Goal: Transaction & Acquisition: Purchase product/service

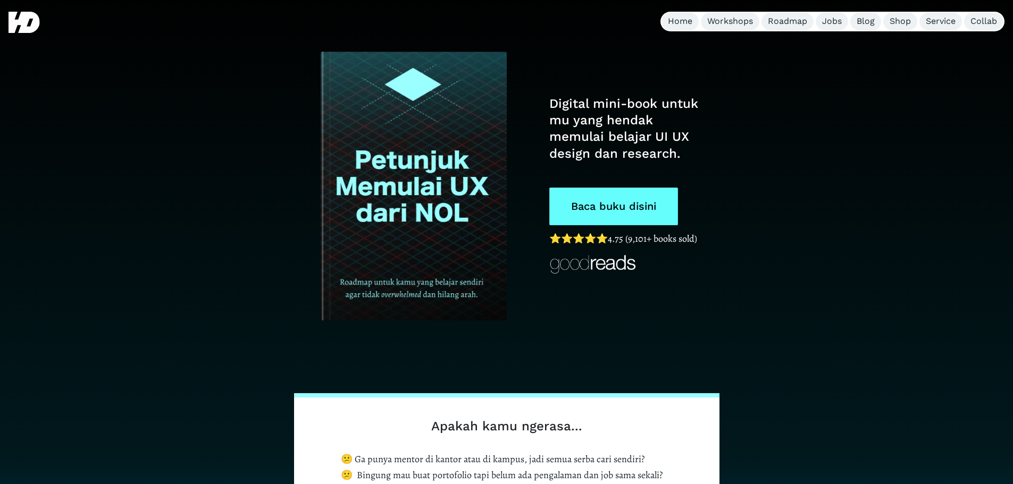
click at [627, 213] on link "Baca buku disini" at bounding box center [613, 207] width 129 height 38
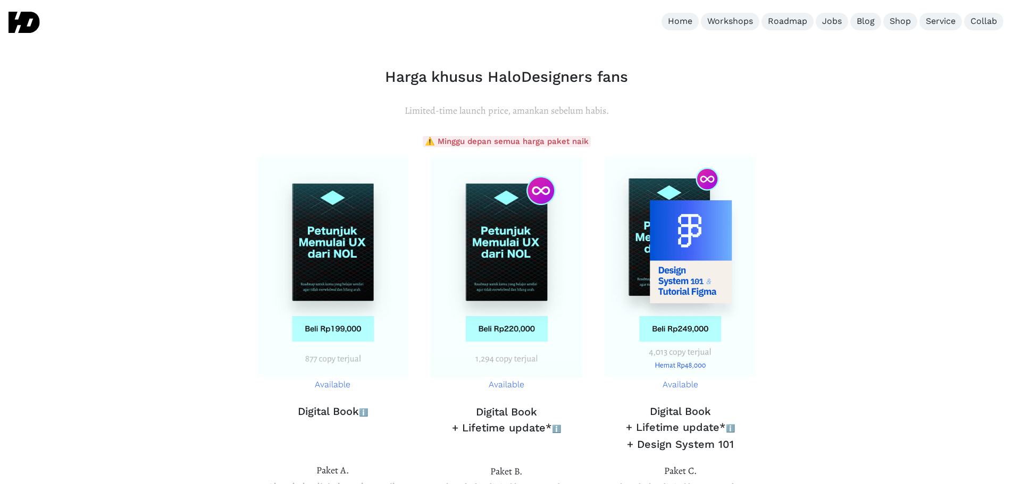
scroll to position [3874, 0]
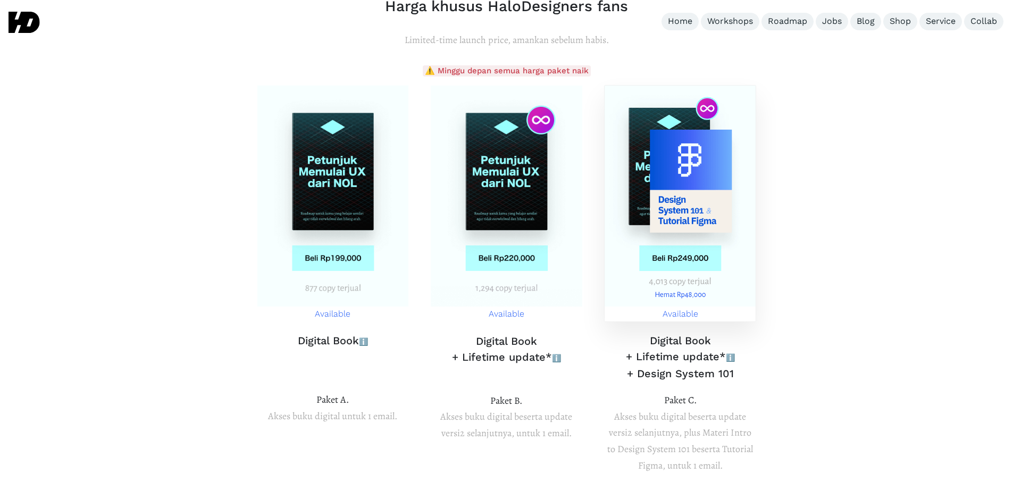
click at [693, 222] on img at bounding box center [681, 196] width 152 height 221
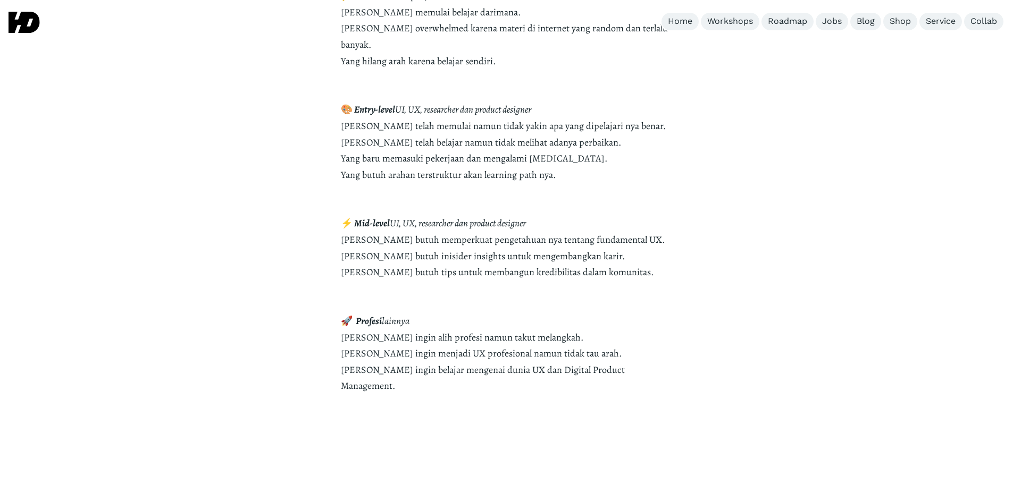
scroll to position [1818, 0]
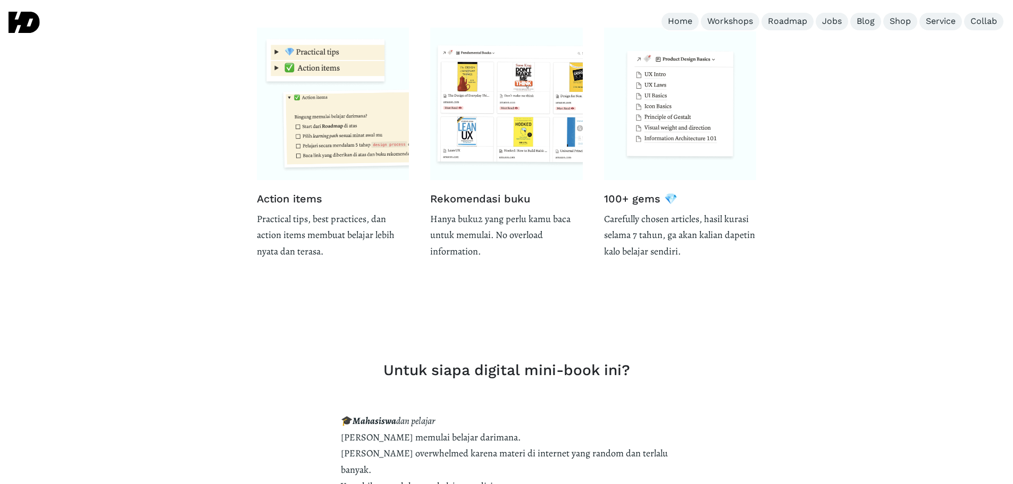
click at [678, 233] on p "Carefully chosen articles, hasil kurasi selama 7 tahun, ga akan kalian dapetin …" at bounding box center [680, 235] width 153 height 49
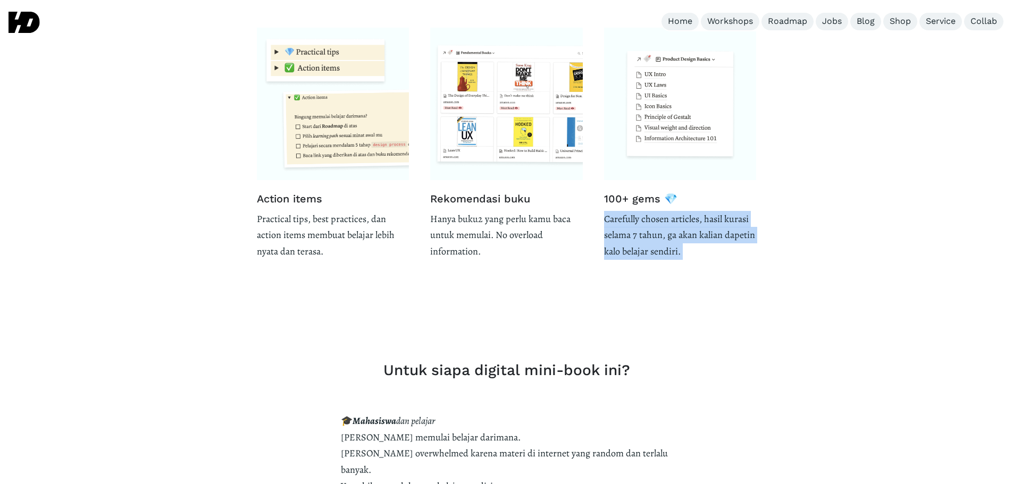
click at [678, 233] on p "Carefully chosen articles, hasil kurasi selama 7 tahun, ga akan kalian dapetin …" at bounding box center [680, 235] width 153 height 49
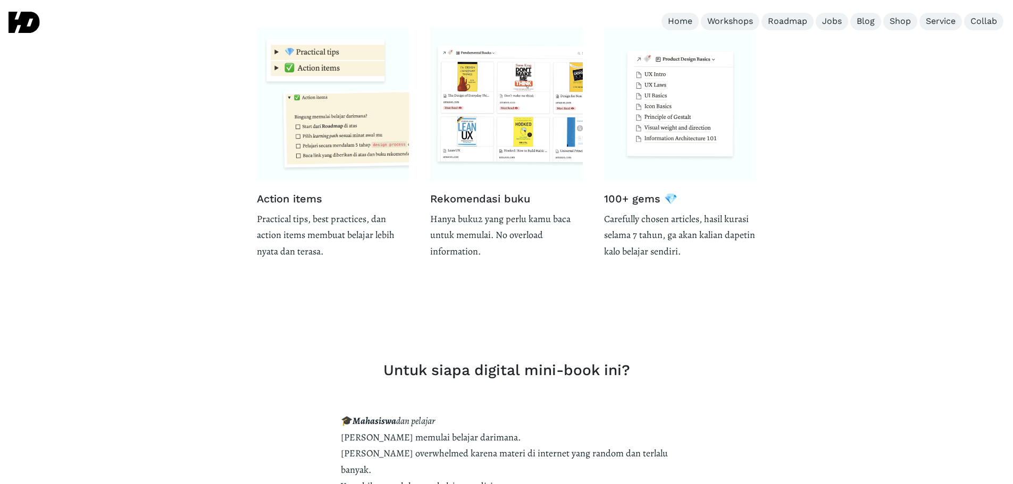
click at [475, 228] on p "Hanya buku2 yang perlu kamu baca untuk memulai. No overload information." at bounding box center [506, 235] width 153 height 49
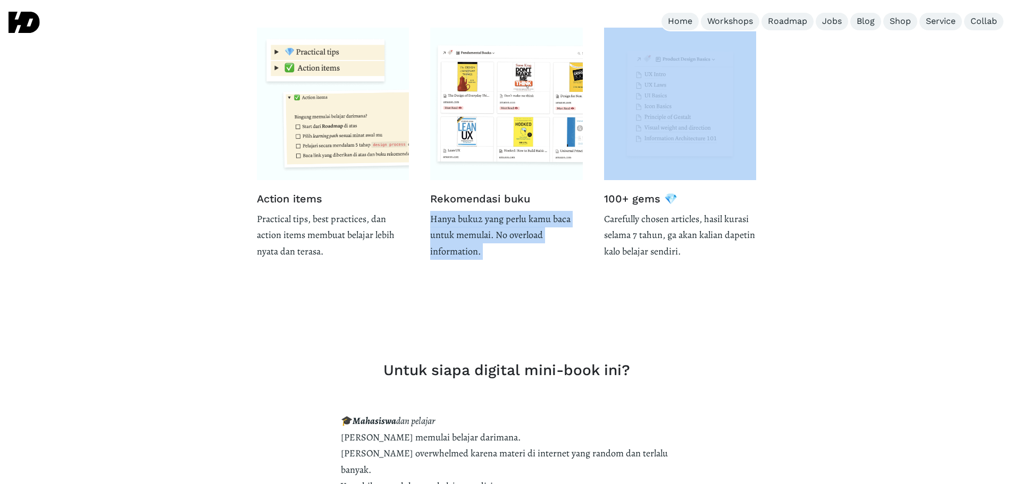
click at [475, 228] on p "Hanya buku2 yang perlu kamu baca untuk memulai. No overload information." at bounding box center [506, 235] width 153 height 49
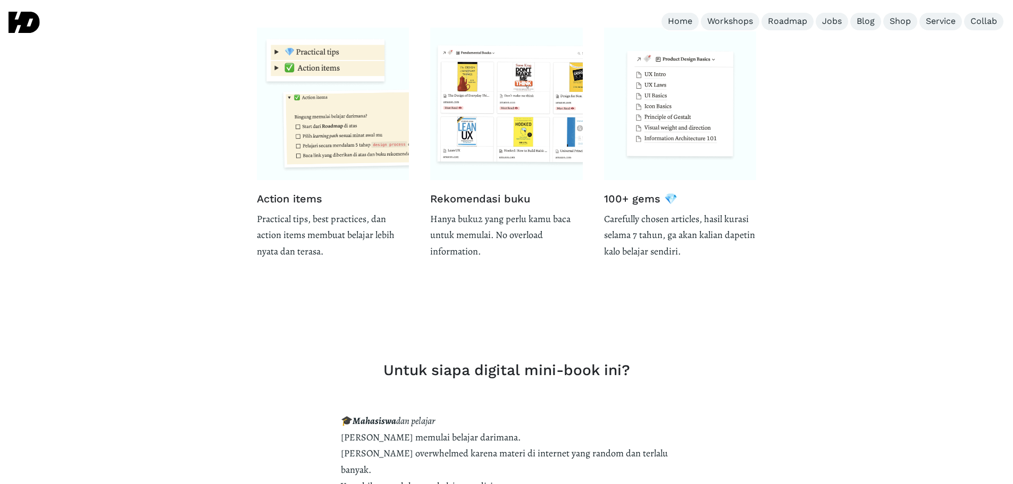
click at [321, 246] on p "Practical tips, best practices, dan action items membuat belajar lebih nyata da…" at bounding box center [333, 235] width 153 height 49
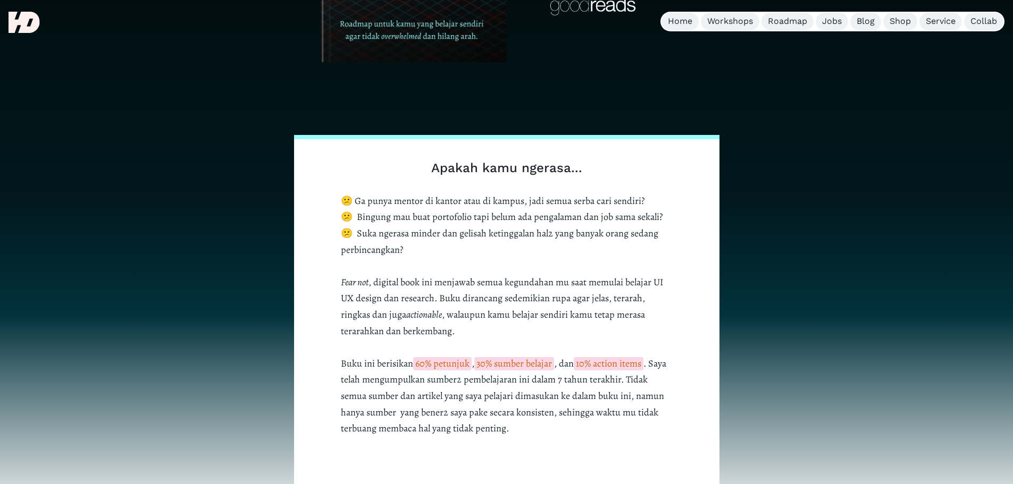
scroll to position [258, 0]
click at [481, 195] on p "😕 Ga punya mentor di kantor atau di kampus, jadi semua serba cari sendiri? 😕 Bi…" at bounding box center [507, 316] width 332 height 244
click at [455, 225] on p "😕 Ga punya mentor di kantor atau di kampus, jadi semua serba cari sendiri? 😕 Bi…" at bounding box center [507, 316] width 332 height 244
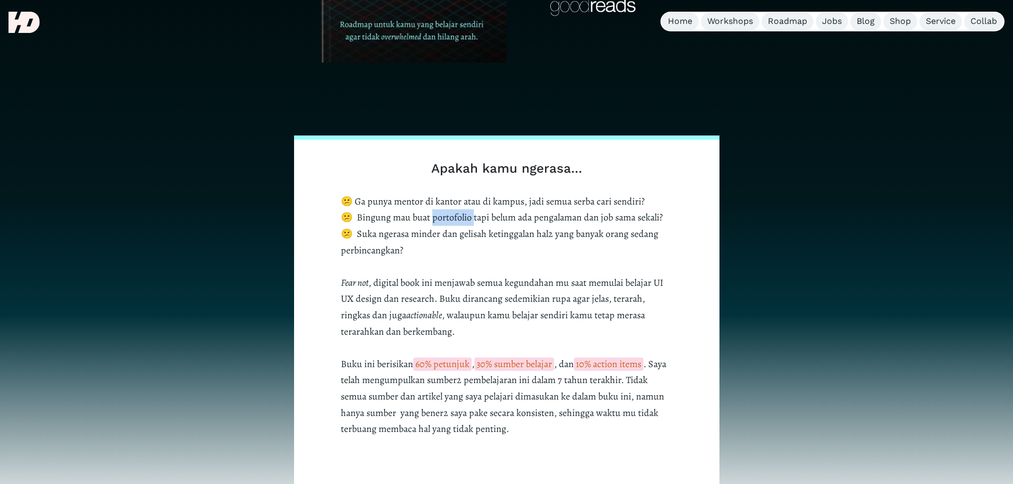
click at [455, 225] on p "😕 Ga punya mentor di kantor atau di kampus, jadi semua serba cari sendiri? 😕 Bi…" at bounding box center [507, 316] width 332 height 244
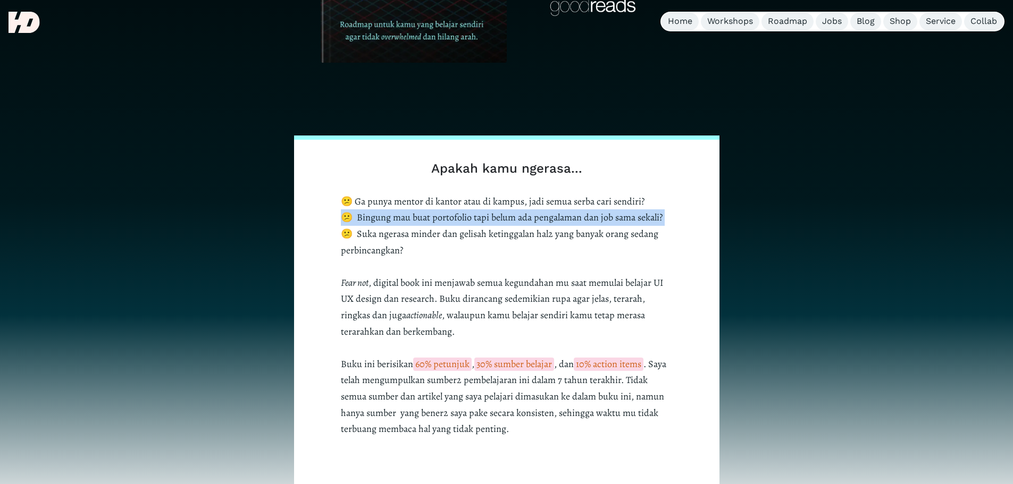
click at [455, 225] on p "😕 Ga punya mentor di kantor atau di kampus, jadi semua serba cari sendiri? 😕 Bi…" at bounding box center [507, 316] width 332 height 244
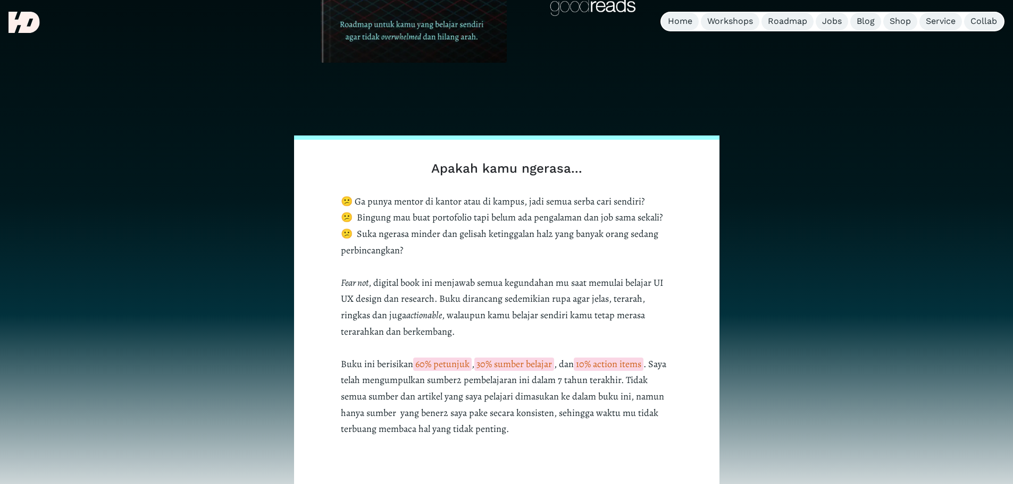
click at [446, 237] on p "😕 Ga punya mentor di kantor atau di kampus, jadi semua serba cari sendiri? 😕 Bi…" at bounding box center [507, 316] width 332 height 244
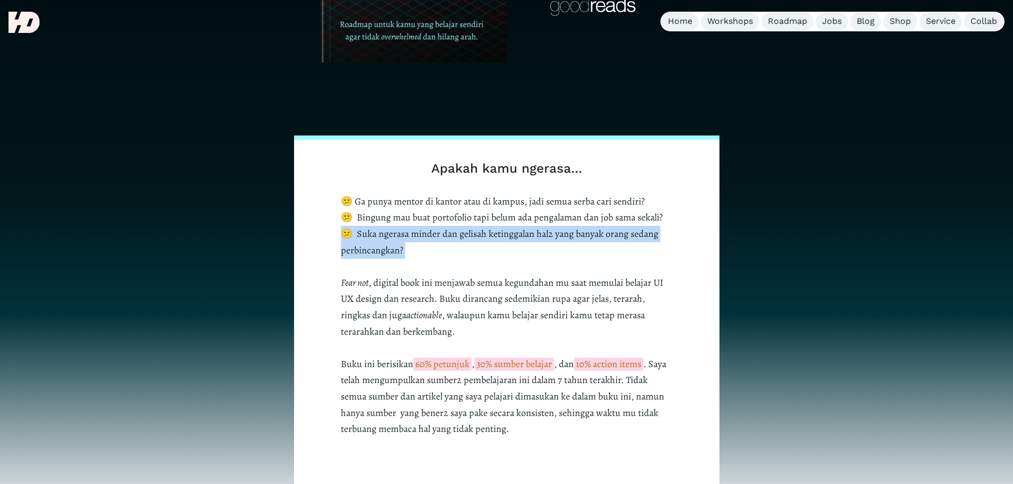
click at [446, 237] on p "😕 Ga punya mentor di kantor atau di kampus, jadi semua serba cari sendiri? 😕 Bi…" at bounding box center [507, 316] width 332 height 244
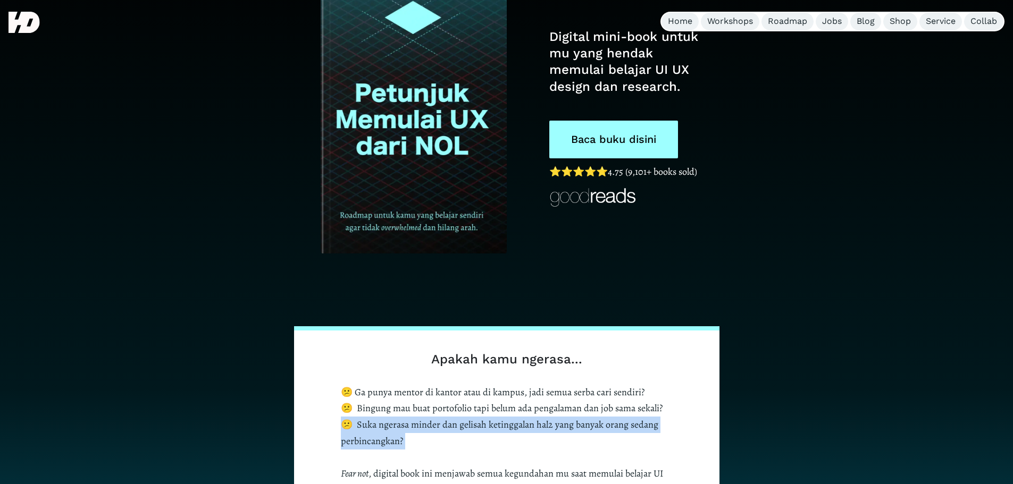
scroll to position [44, 0]
